Goal: Connect with others: Connect with others

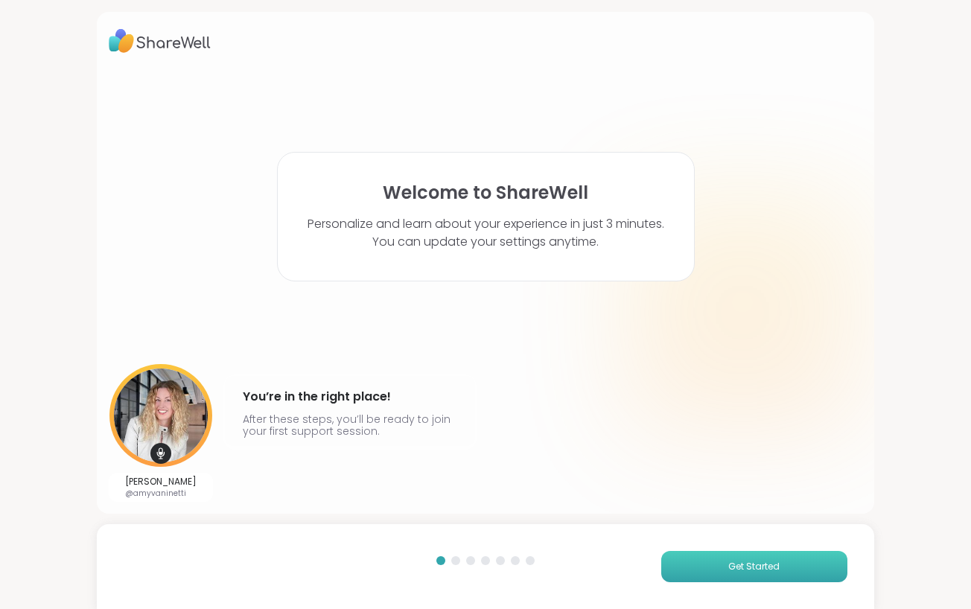
click at [738, 568] on span "Get Started" at bounding box center [753, 566] width 51 height 13
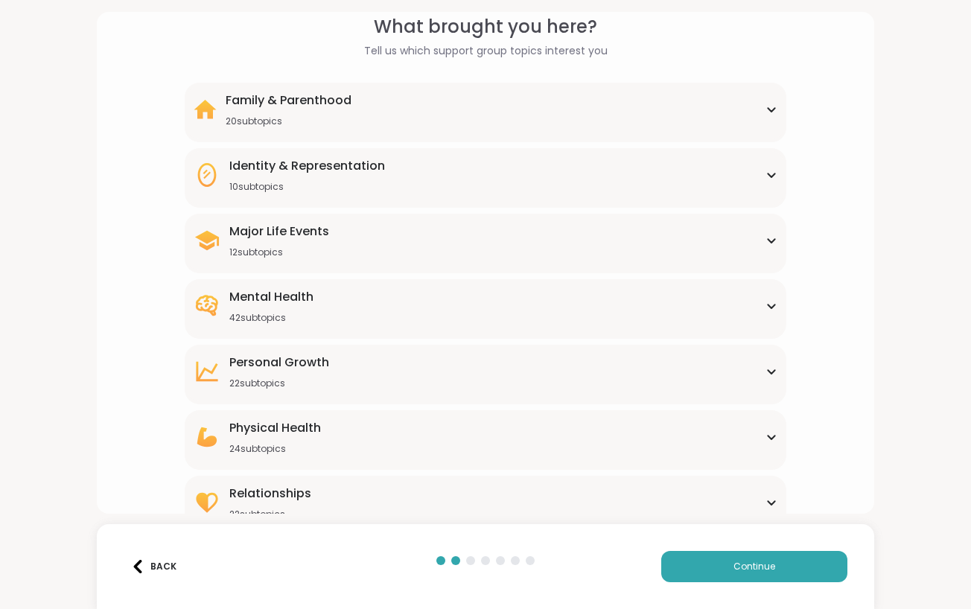
scroll to position [70, 0]
click at [518, 298] on div "Mental Health 42 subtopics" at bounding box center [486, 305] width 584 height 36
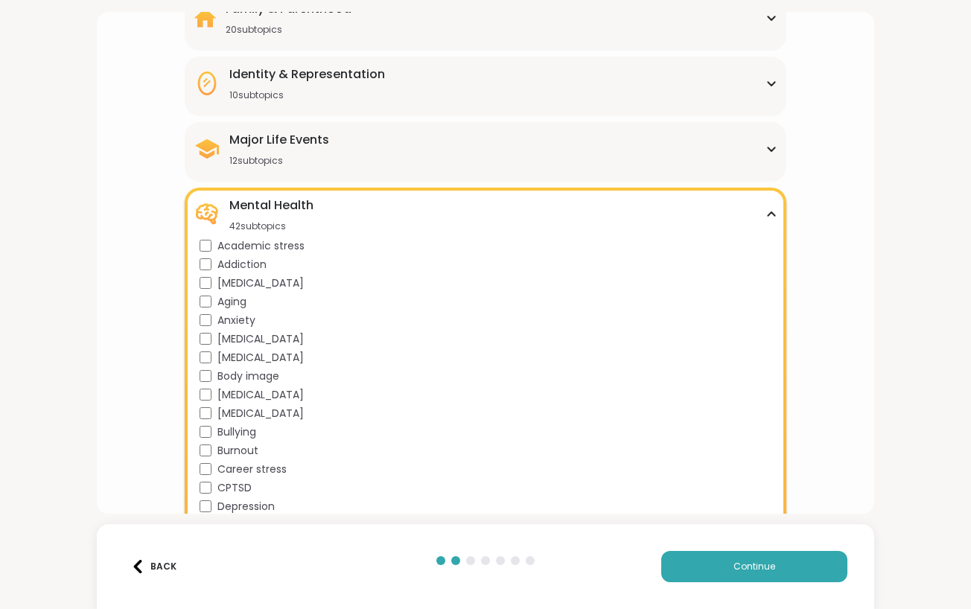
scroll to position [162, 0]
click at [232, 282] on span "[MEDICAL_DATA]" at bounding box center [260, 282] width 86 height 16
click at [257, 361] on span "[MEDICAL_DATA]" at bounding box center [260, 356] width 86 height 16
click at [255, 378] on span "Body image" at bounding box center [248, 375] width 62 height 16
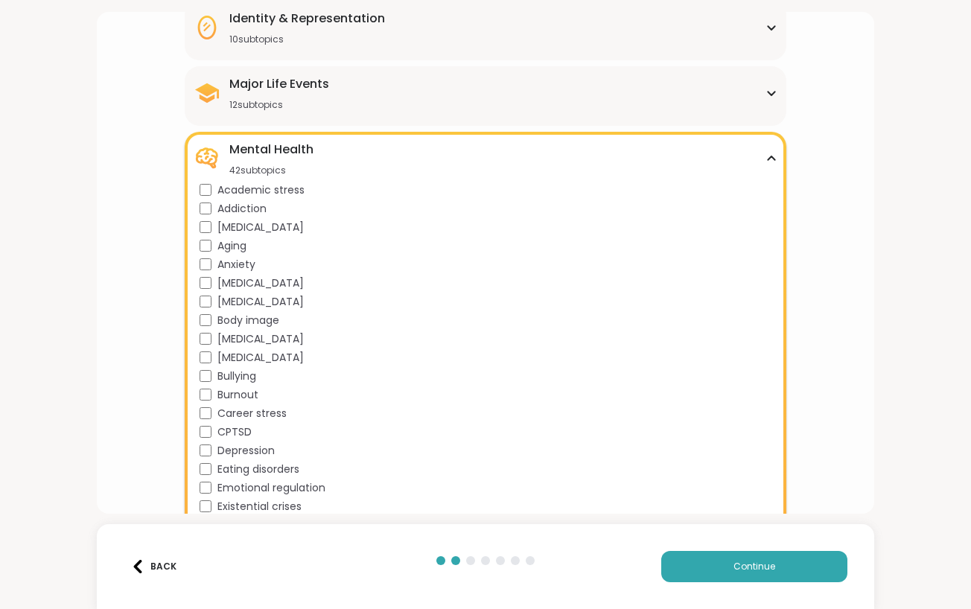
scroll to position [217, 0]
click at [241, 432] on span "CPTSD" at bounding box center [234, 431] width 34 height 16
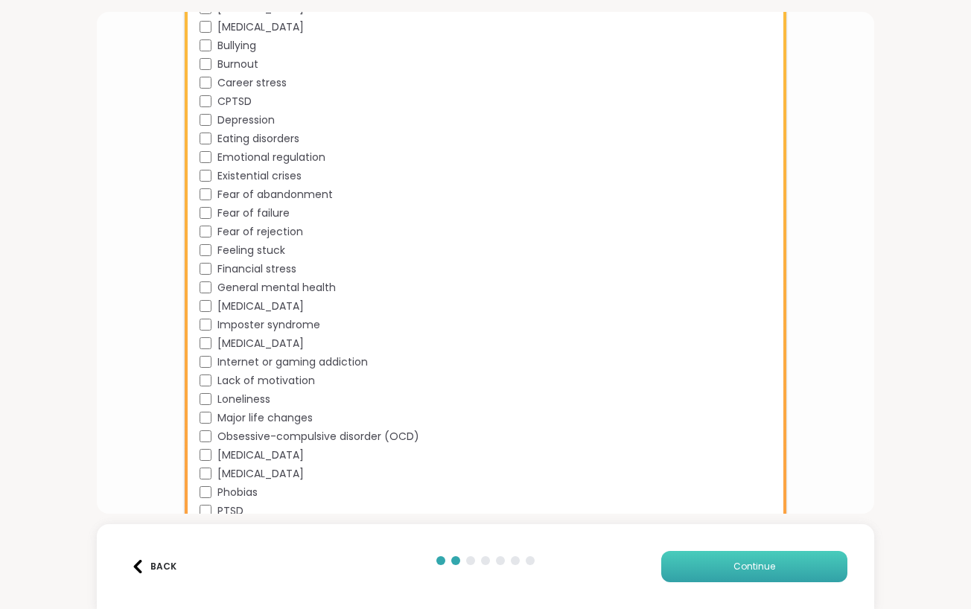
scroll to position [551, 0]
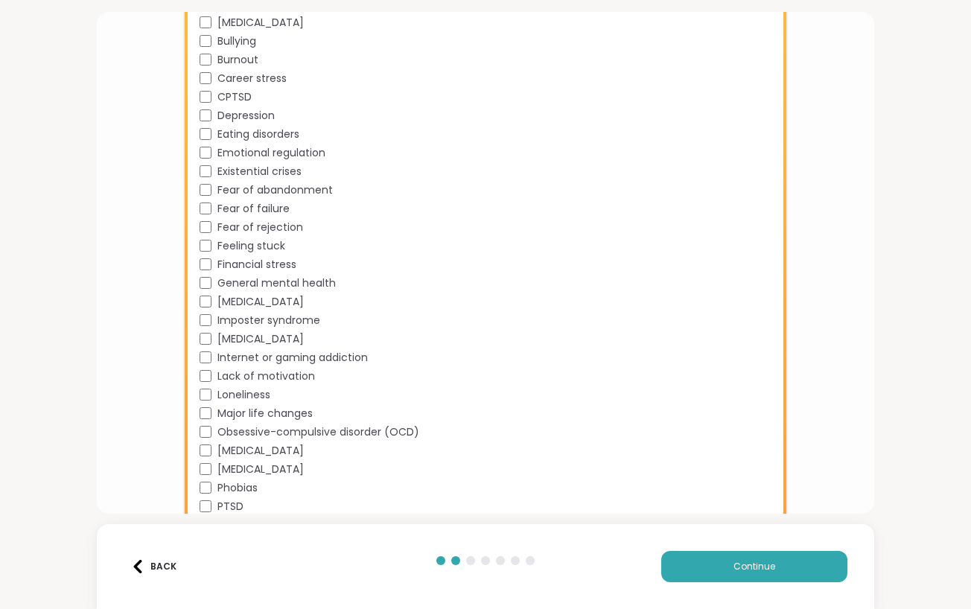
click at [248, 447] on span "[MEDICAL_DATA]" at bounding box center [260, 451] width 86 height 16
click at [241, 492] on span "Phobias" at bounding box center [237, 488] width 40 height 16
click at [214, 504] on div "PTSD" at bounding box center [488, 507] width 578 height 16
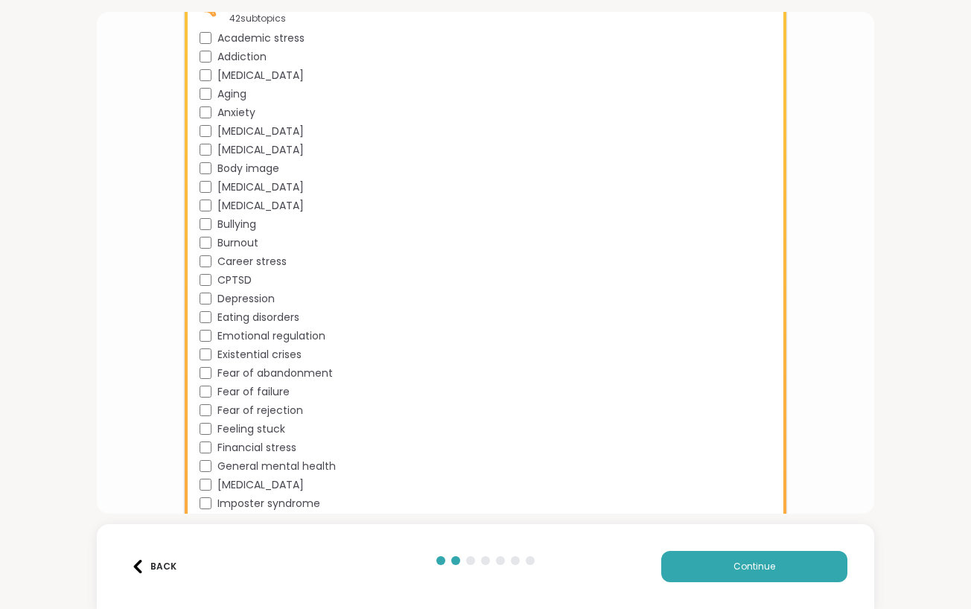
scroll to position [334, 0]
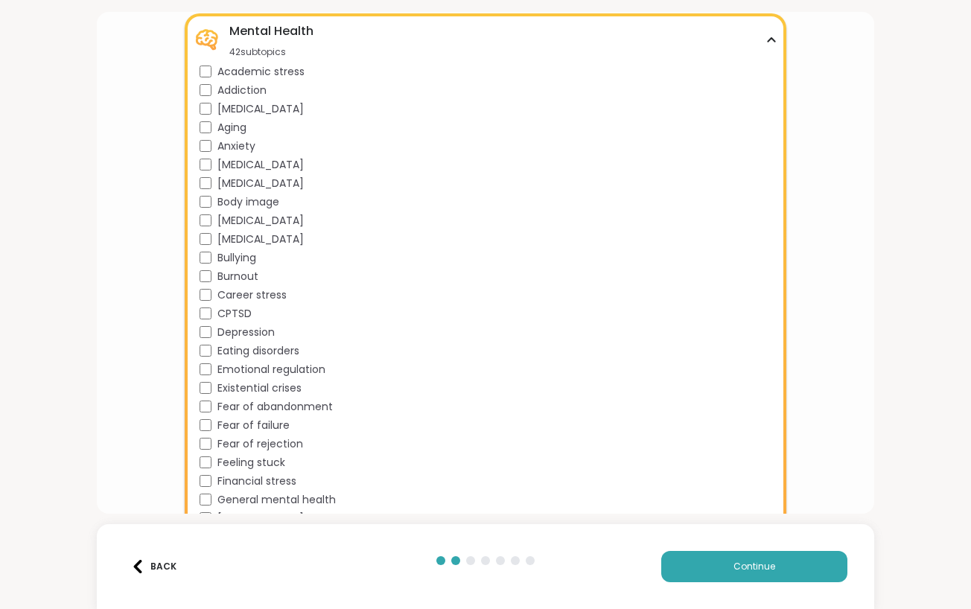
click at [314, 38] on div "Mental Health 42 subtopics" at bounding box center [486, 40] width 584 height 36
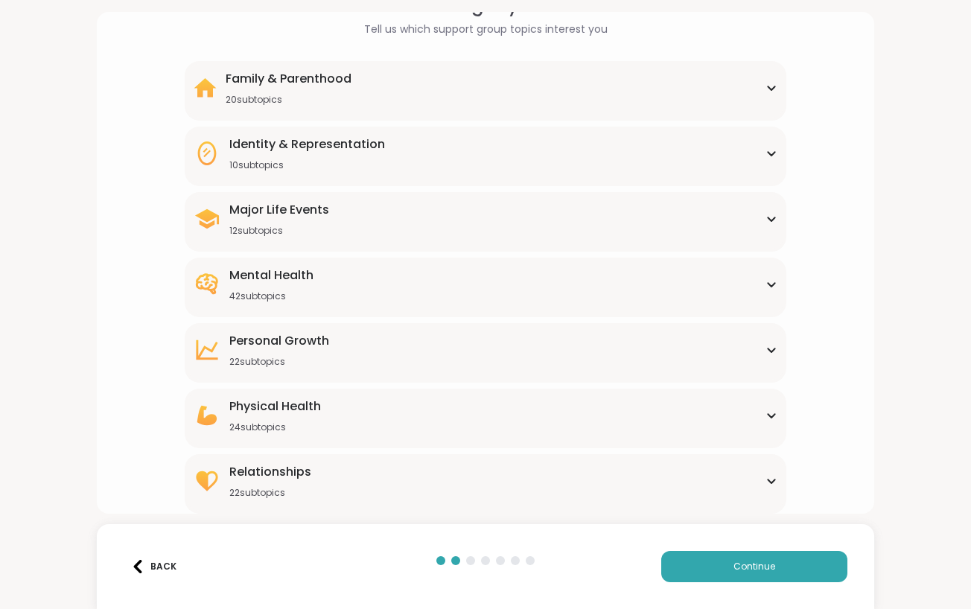
scroll to position [0, 0]
click at [319, 429] on div "24 subtopics" at bounding box center [275, 427] width 92 height 12
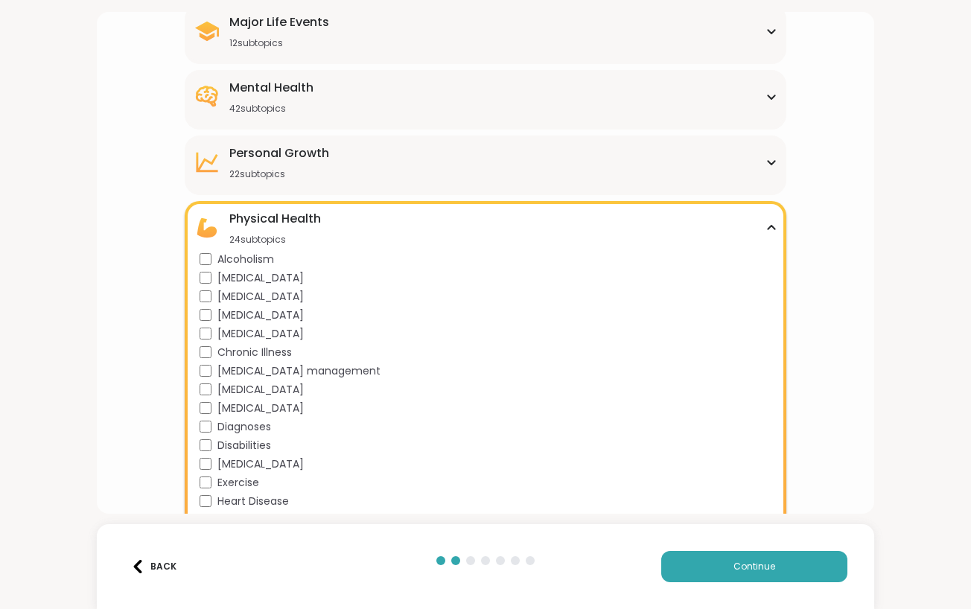
scroll to position [282, 0]
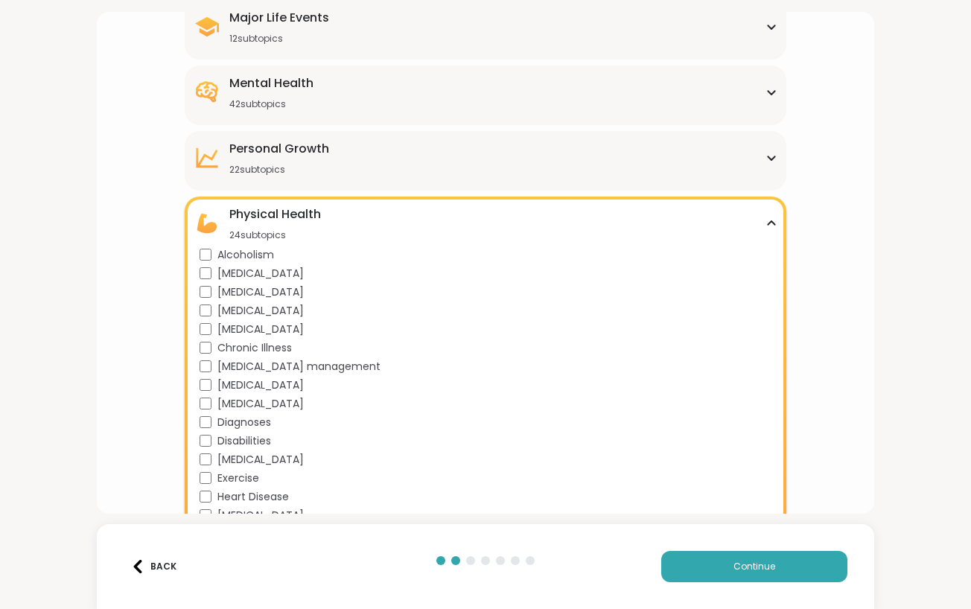
click at [265, 311] on div "[MEDICAL_DATA]" at bounding box center [488, 311] width 578 height 16
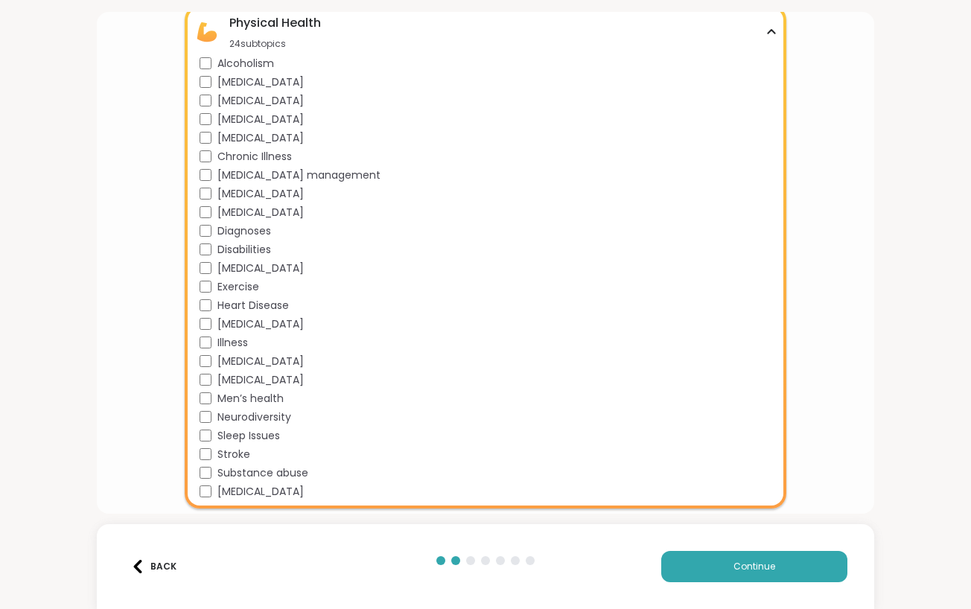
scroll to position [490, 0]
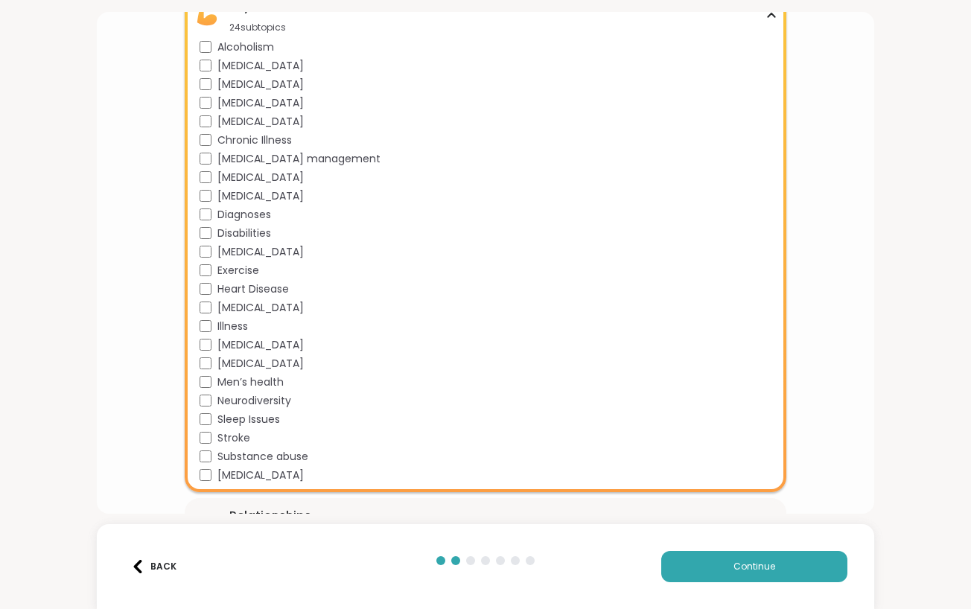
click at [276, 418] on span "Sleep Issues" at bounding box center [248, 420] width 63 height 16
click at [147, 377] on div "What brought you here? Tell us which support group topics interest you Family &…" at bounding box center [485, 74] width 752 height 965
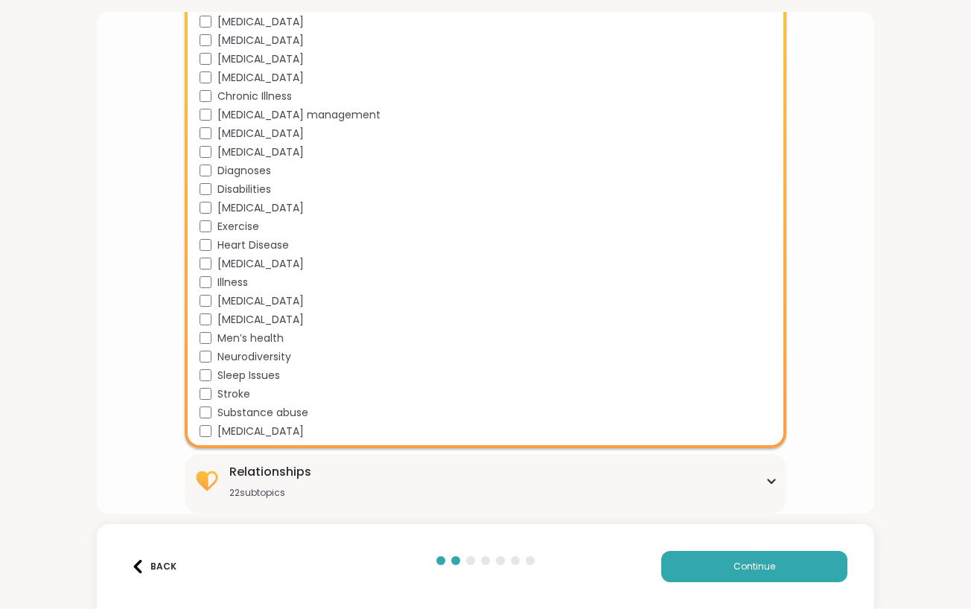
scroll to position [534, 0]
click at [751, 566] on span "Continue" at bounding box center [754, 566] width 42 height 13
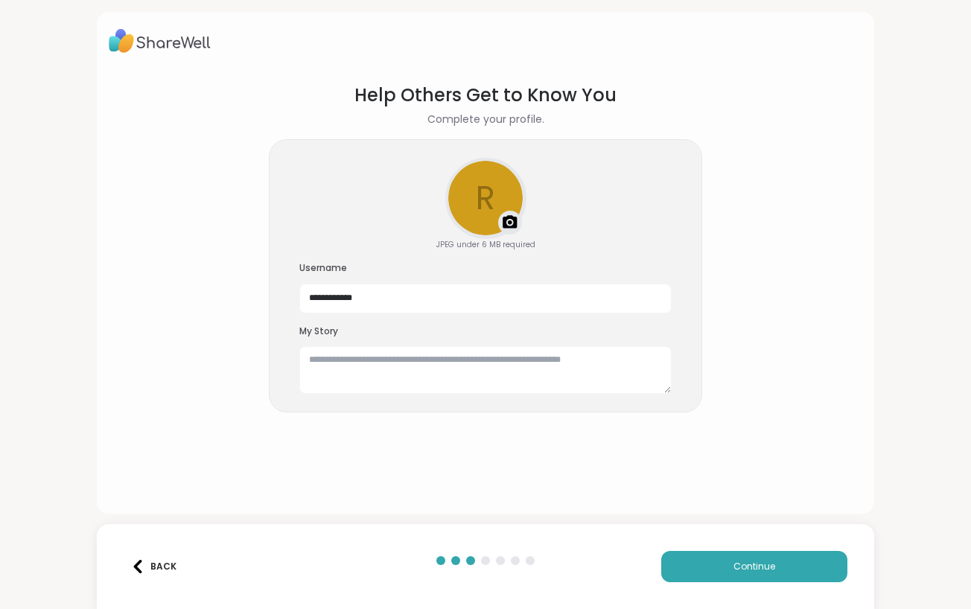
scroll to position [0, 0]
click at [527, 374] on textarea at bounding box center [485, 370] width 372 height 48
